Goal: Obtain resource: Download file/media

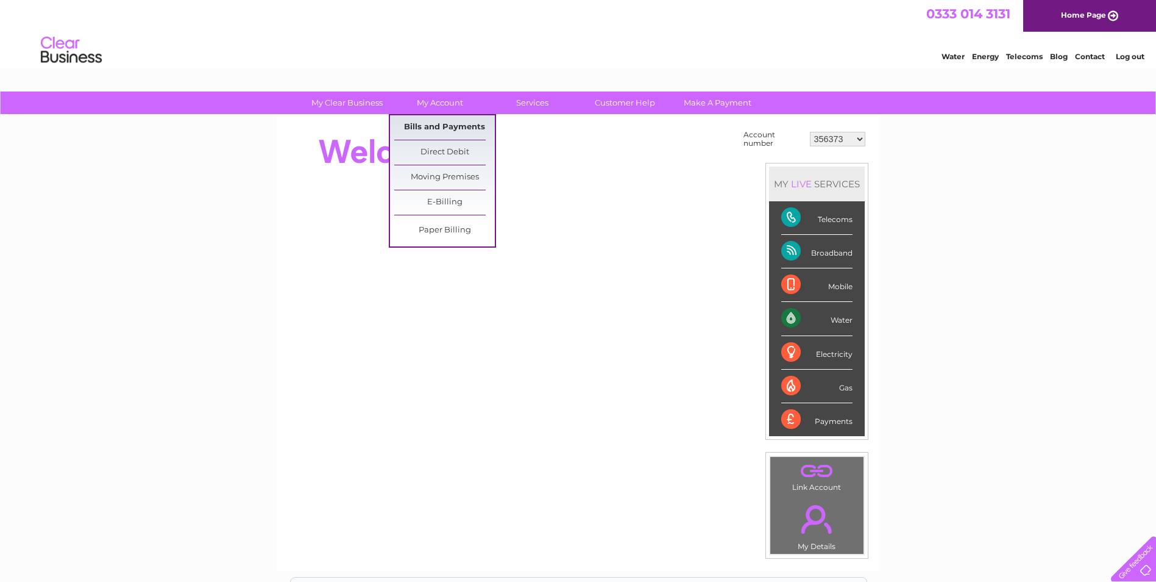
click at [449, 124] on link "Bills and Payments" at bounding box center [444, 127] width 101 height 24
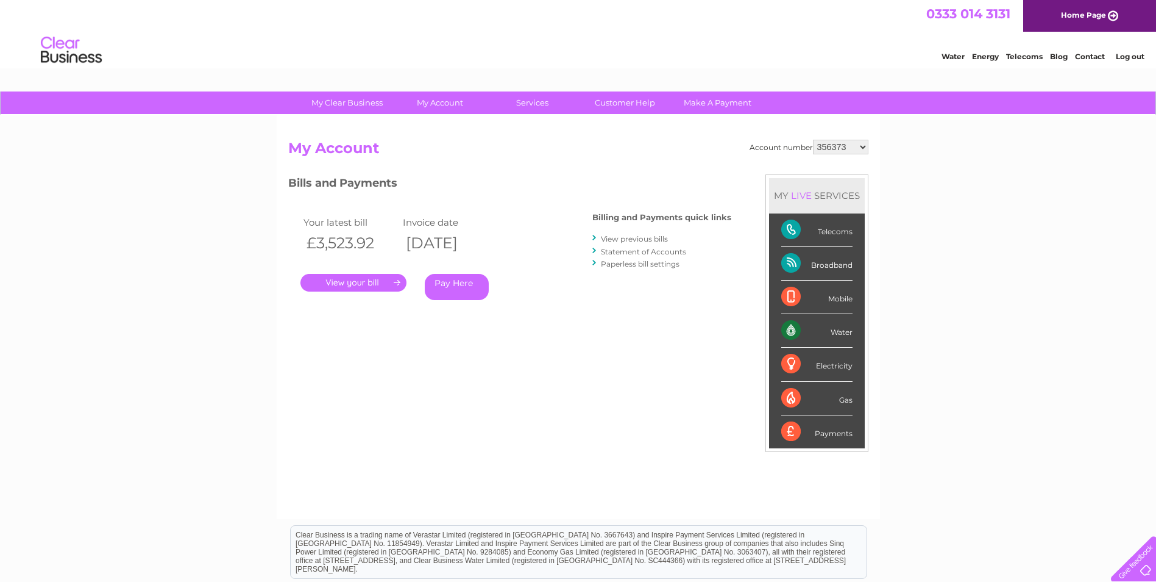
click at [368, 281] on link "." at bounding box center [354, 283] width 106 height 18
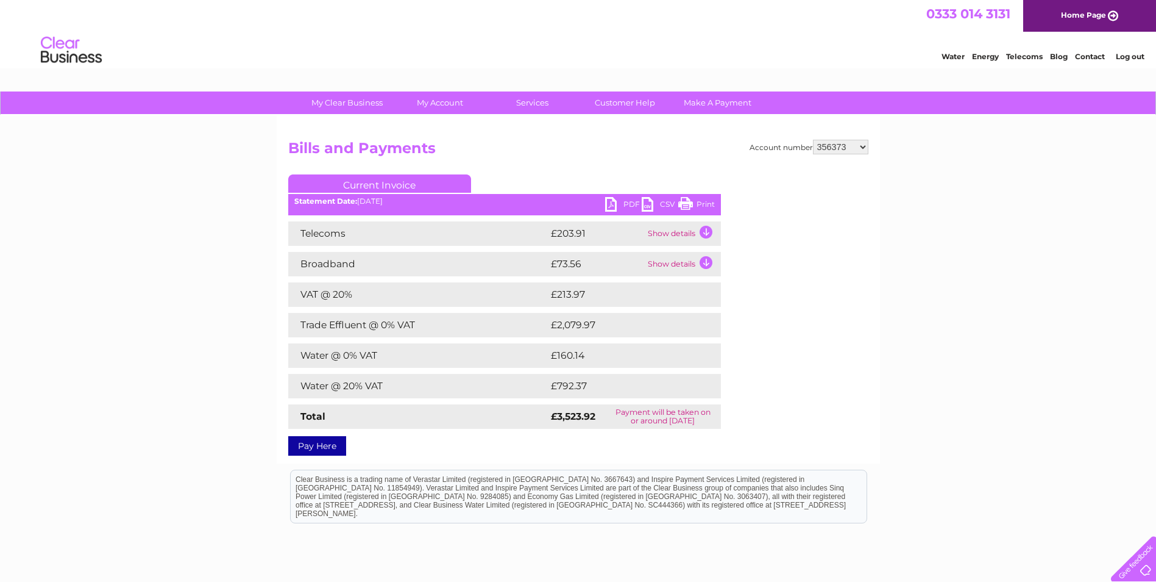
click at [614, 204] on link "PDF" at bounding box center [623, 206] width 37 height 18
drag, startPoint x: 1126, startPoint y: 54, endPoint x: 1097, endPoint y: 48, distance: 30.0
click at [1126, 54] on link "Log out" at bounding box center [1130, 56] width 29 height 9
